Goal: Task Accomplishment & Management: Manage account settings

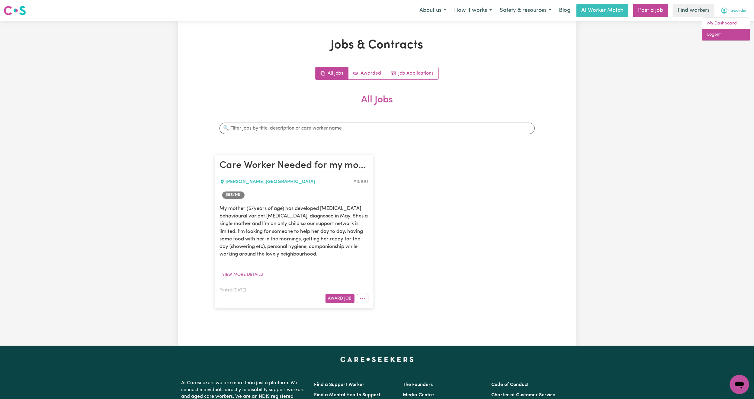
click at [724, 36] on link "Logout" at bounding box center [727, 34] width 48 height 11
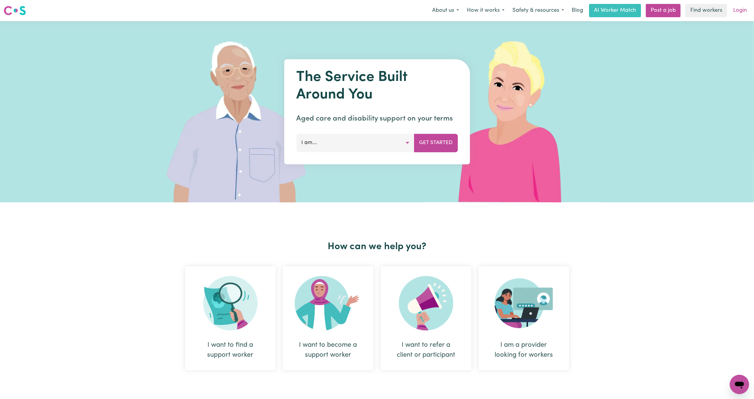
click at [738, 11] on link "Login" at bounding box center [740, 10] width 21 height 13
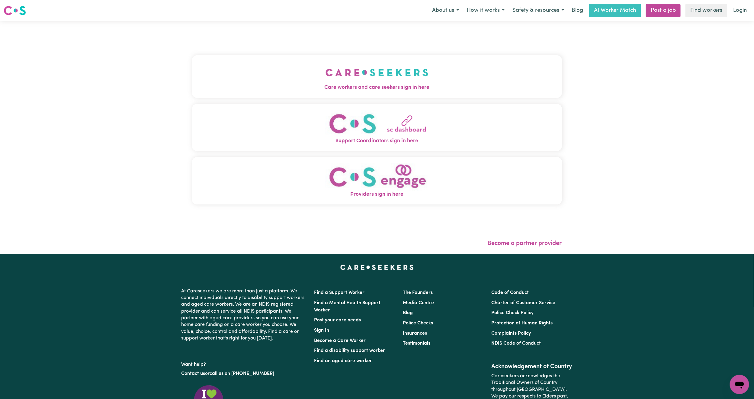
click at [396, 46] on div "Care workers and care seekers sign in here Support Coordinators sign in here Pr…" at bounding box center [377, 133] width 370 height 200
click at [381, 70] on img "Care workers and care seekers sign in here" at bounding box center [377, 72] width 103 height 22
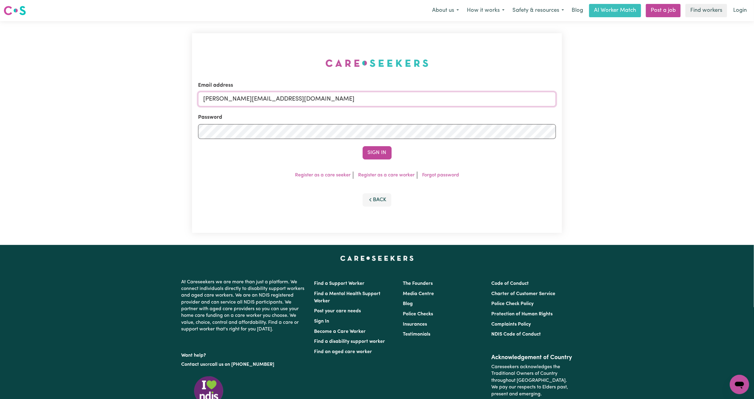
click at [246, 98] on input "[PERSON_NAME][EMAIL_ADDRESS][DOMAIN_NAME]" at bounding box center [377, 99] width 358 height 14
click at [504, 137] on form "Email address [EMAIL_ADDRESS][PERSON_NAME][DOMAIN_NAME] Password Sign In" at bounding box center [377, 121] width 358 height 78
type input "superuser~[EMAIL_ADDRESS][DOMAIN_NAME]"
click at [382, 151] on button "Sign In" at bounding box center [377, 152] width 29 height 13
